Goal: Task Accomplishment & Management: Use online tool/utility

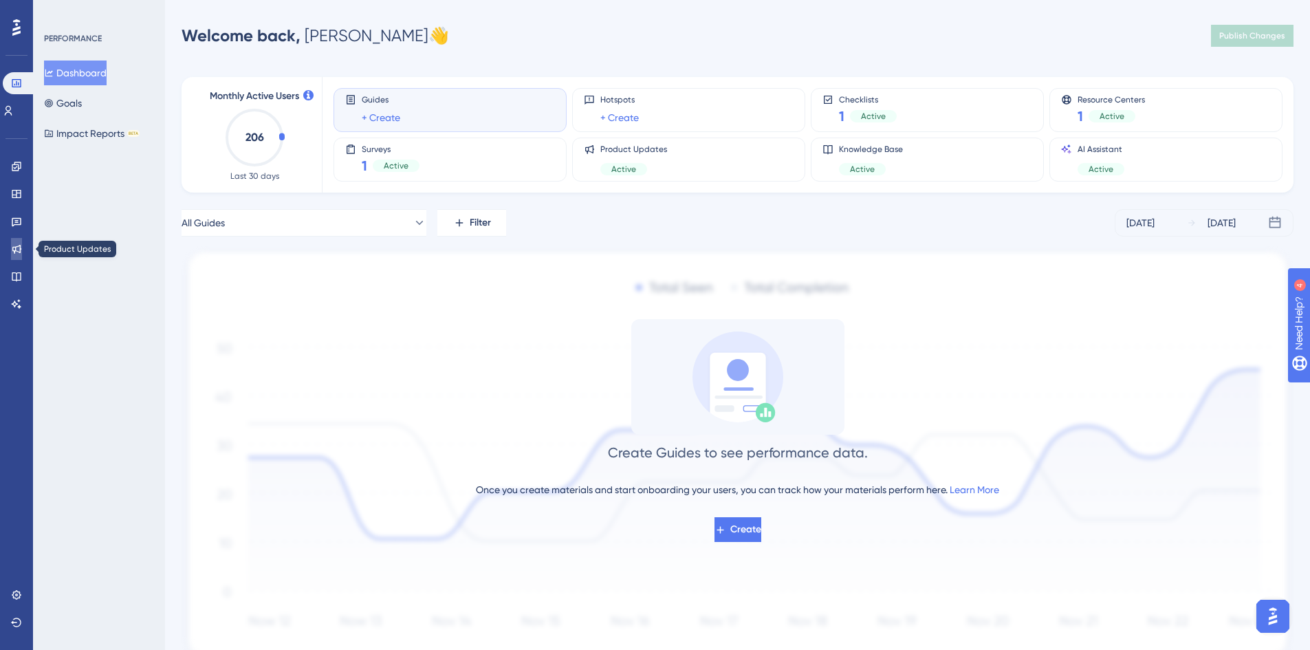
click at [20, 257] on link at bounding box center [16, 249] width 11 height 22
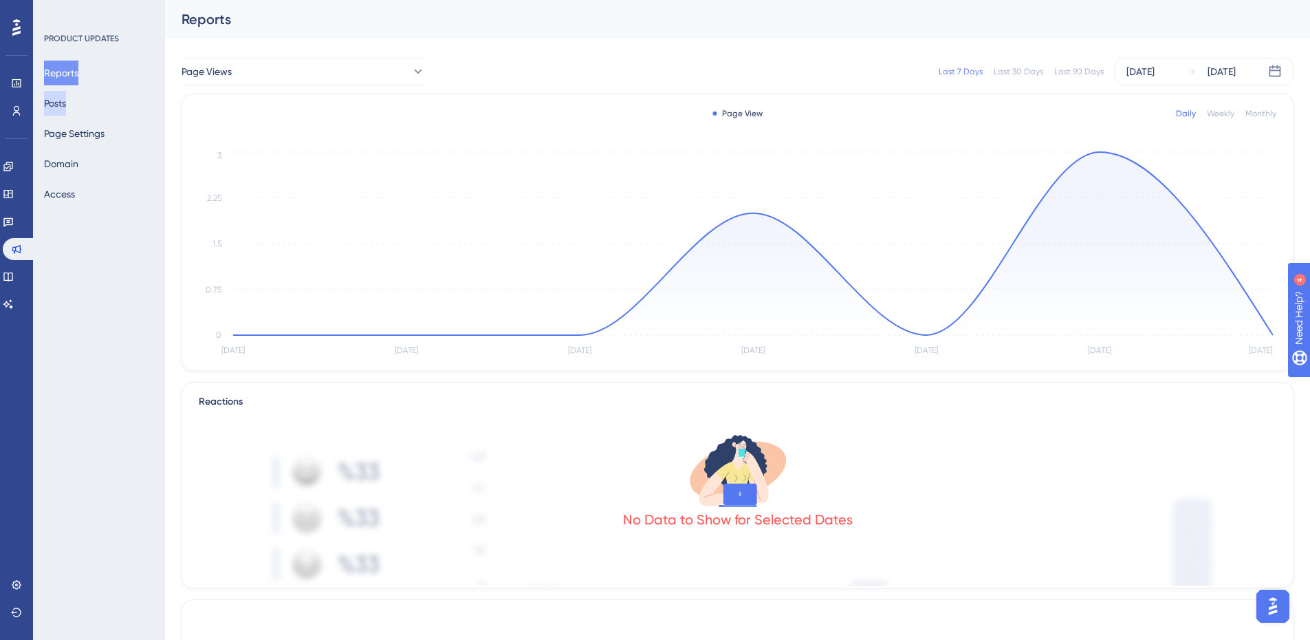
click at [66, 102] on button "Posts" at bounding box center [55, 103] width 22 height 25
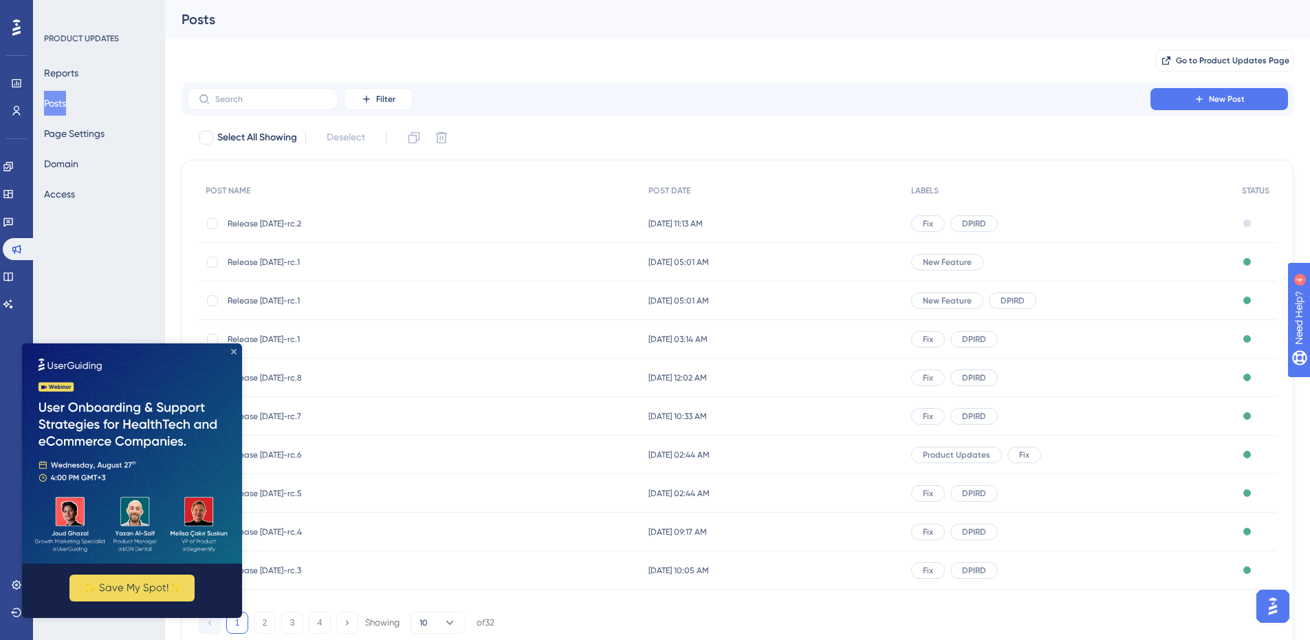
drag, startPoint x: 234, startPoint y: 352, endPoint x: 266, endPoint y: 644, distance: 294.1
click at [234, 352] on icon "Close Preview" at bounding box center [234, 352] width 6 height 6
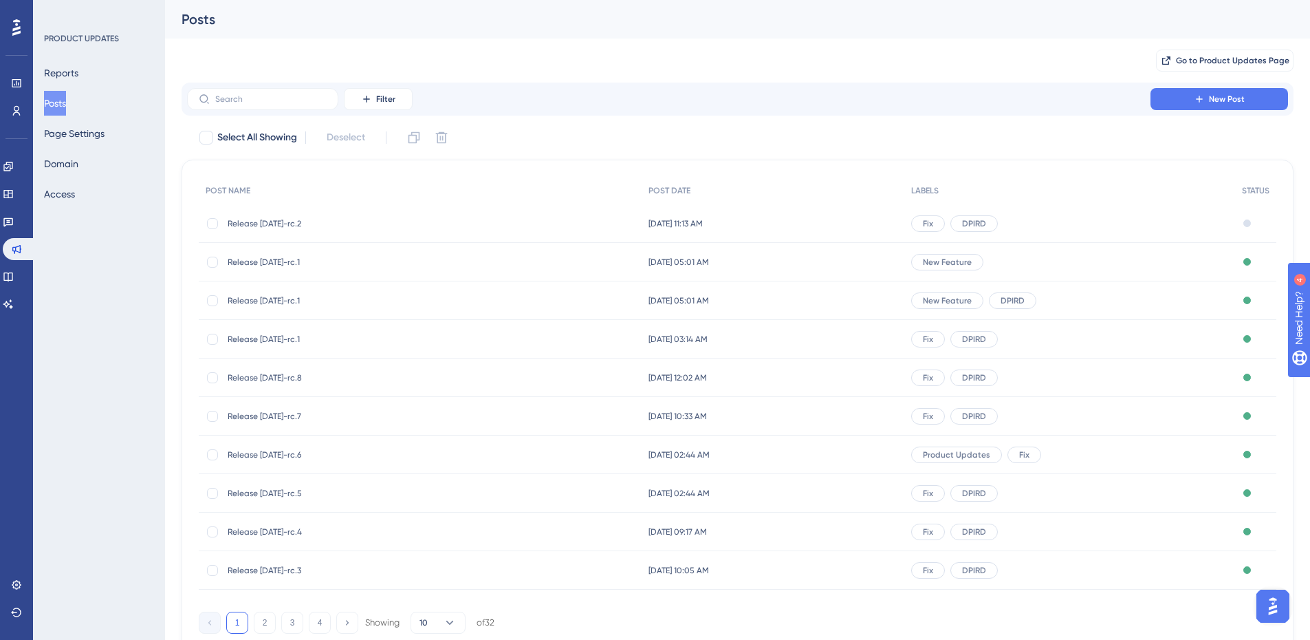
click at [268, 226] on span "Release [DATE]-rc.2" at bounding box center [338, 223] width 220 height 11
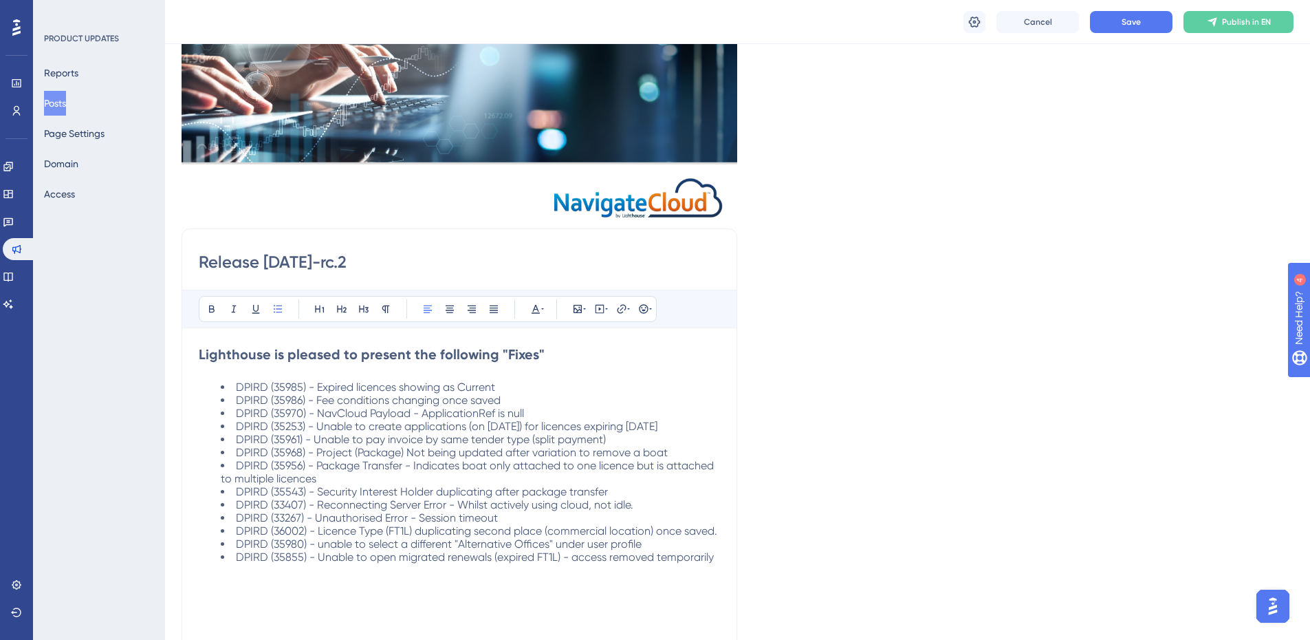
scroll to position [344, 0]
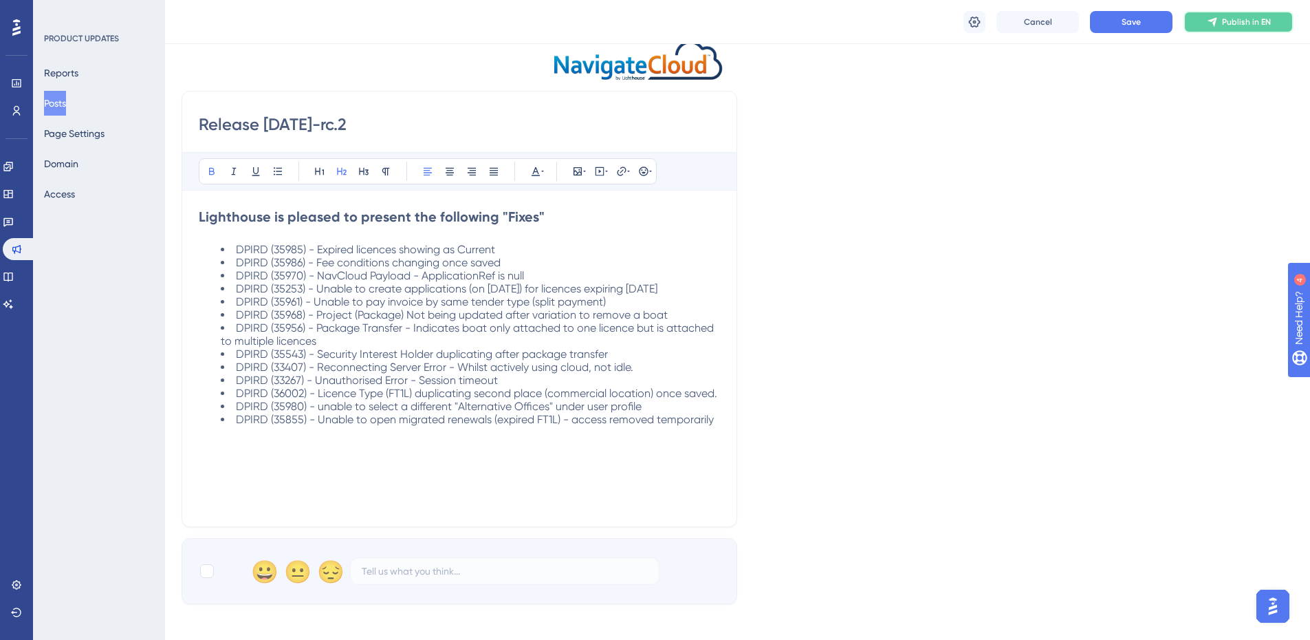
click at [1274, 14] on button "Publish in EN" at bounding box center [1239, 22] width 110 height 22
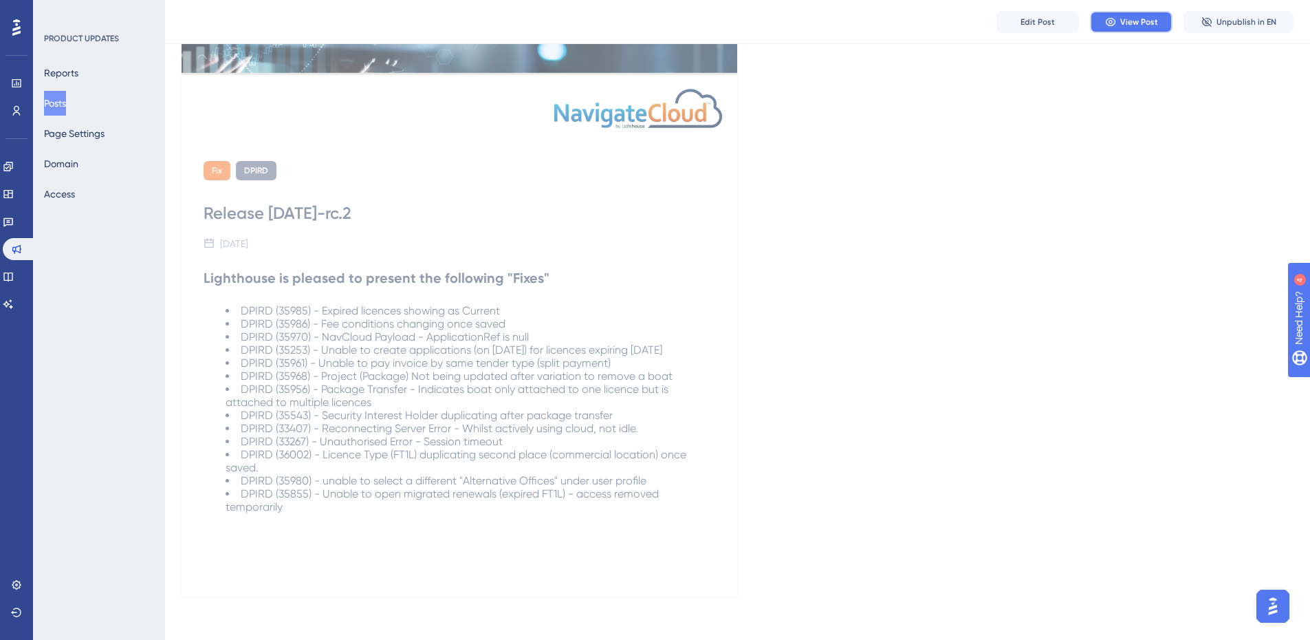
click at [1155, 23] on span "View Post" at bounding box center [1139, 22] width 38 height 11
